Goal: Task Accomplishment & Management: Complete application form

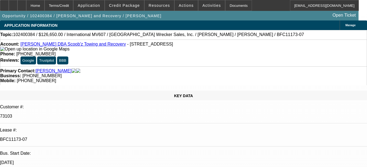
select select "0"
select select "6"
select select "0"
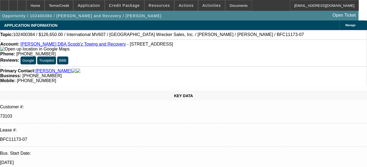
select select "0"
select select "2"
select select "0"
select select "6"
select select "0"
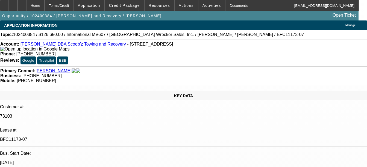
select select "0"
select select "2"
select select "0"
select select "6"
select select "0"
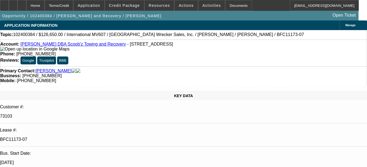
select select "0"
select select "2"
select select "0"
select select "6"
click at [229, 10] on div "Documents" at bounding box center [238, 5] width 27 height 11
